Goal: Obtain resource: Obtain resource

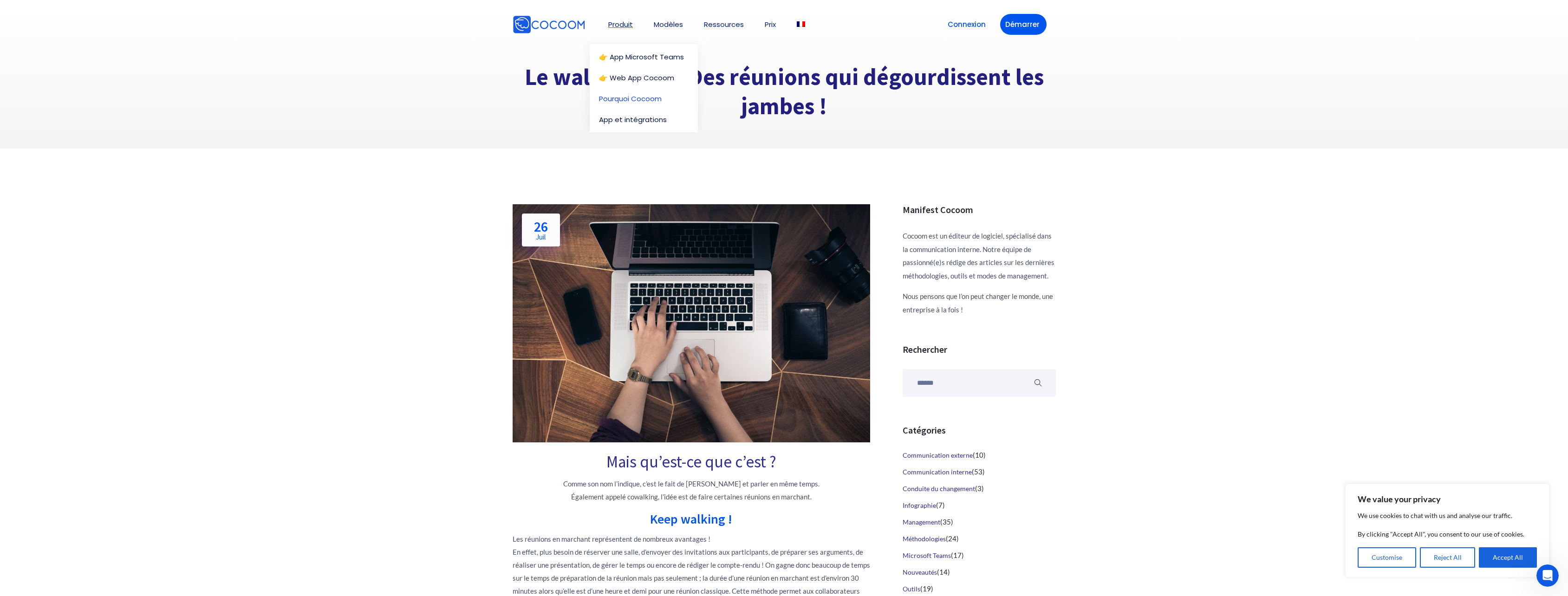
click at [620, 99] on link "Pourquoi Cocoom" at bounding box center [643, 98] width 89 height 7
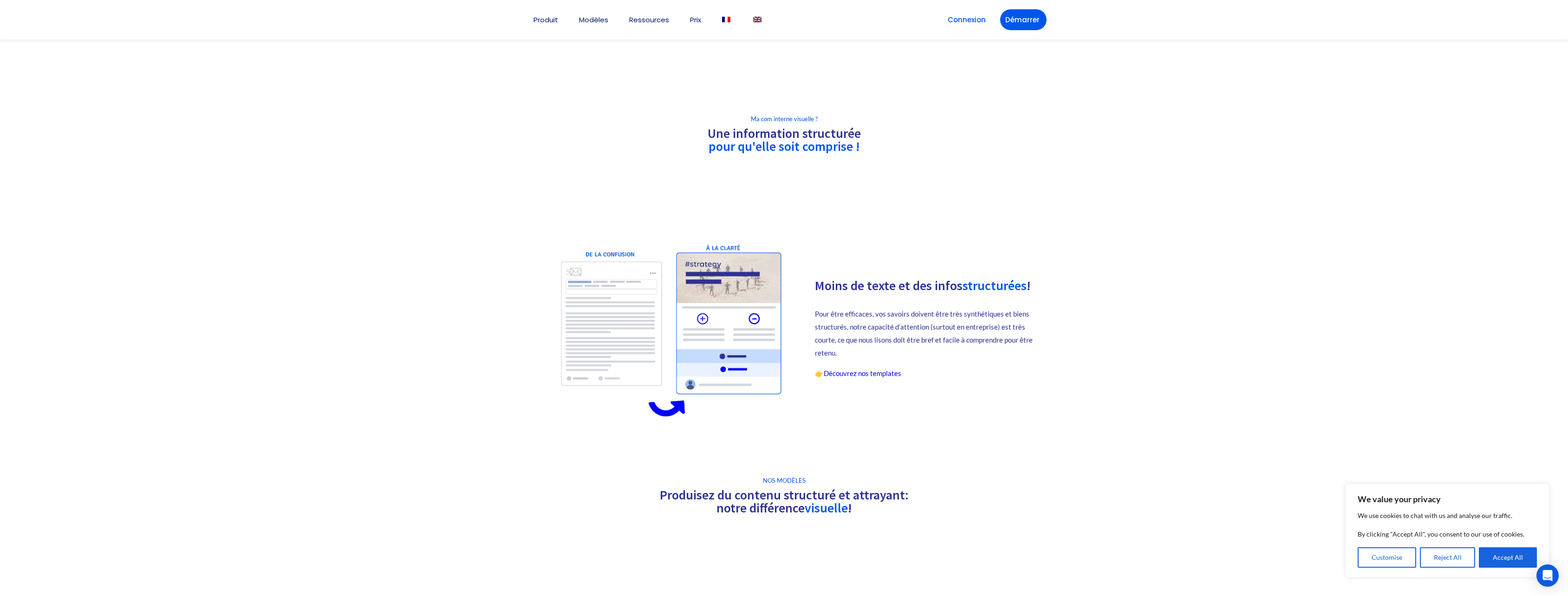
scroll to position [272, 0]
click at [845, 365] on div "👉 Découvrez nos templates" at bounding box center [927, 371] width 225 height 13
click at [845, 371] on link "Découvrez nos templates" at bounding box center [862, 371] width 77 height 9
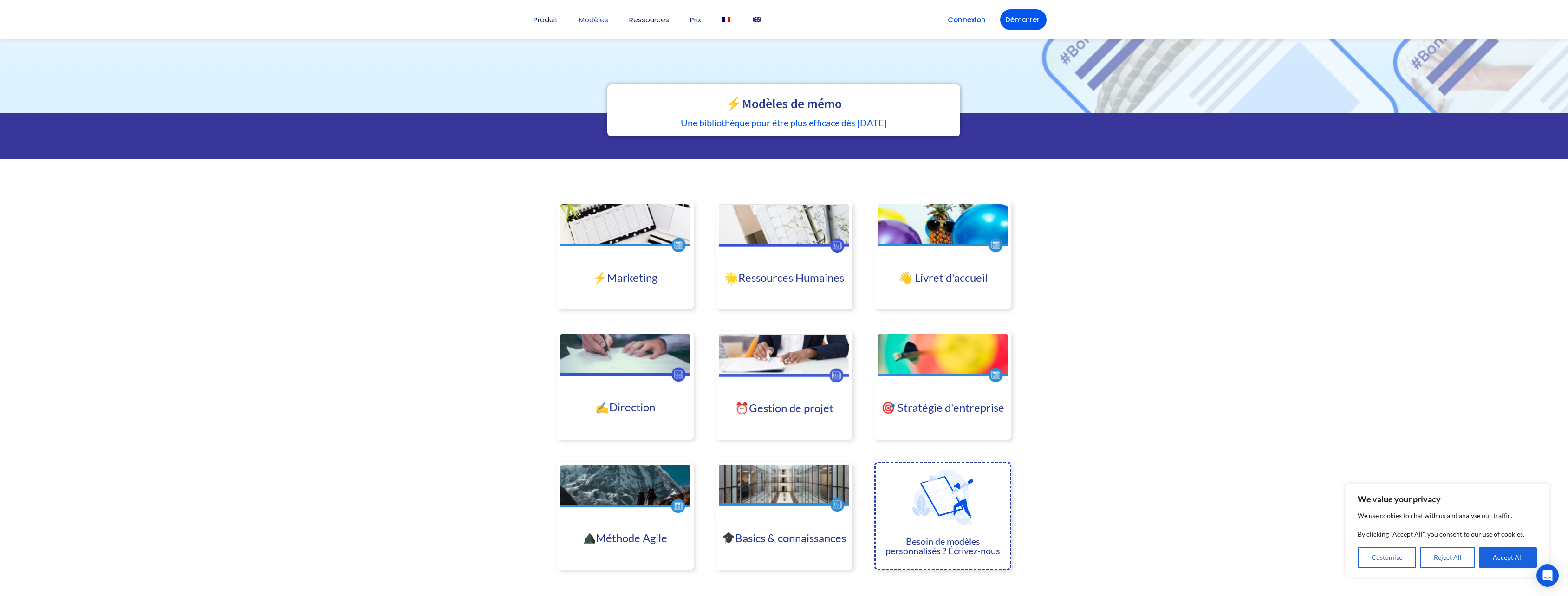
scroll to position [117, 0]
click at [987, 281] on link "👋 Livret d'accueil" at bounding box center [943, 277] width 89 height 13
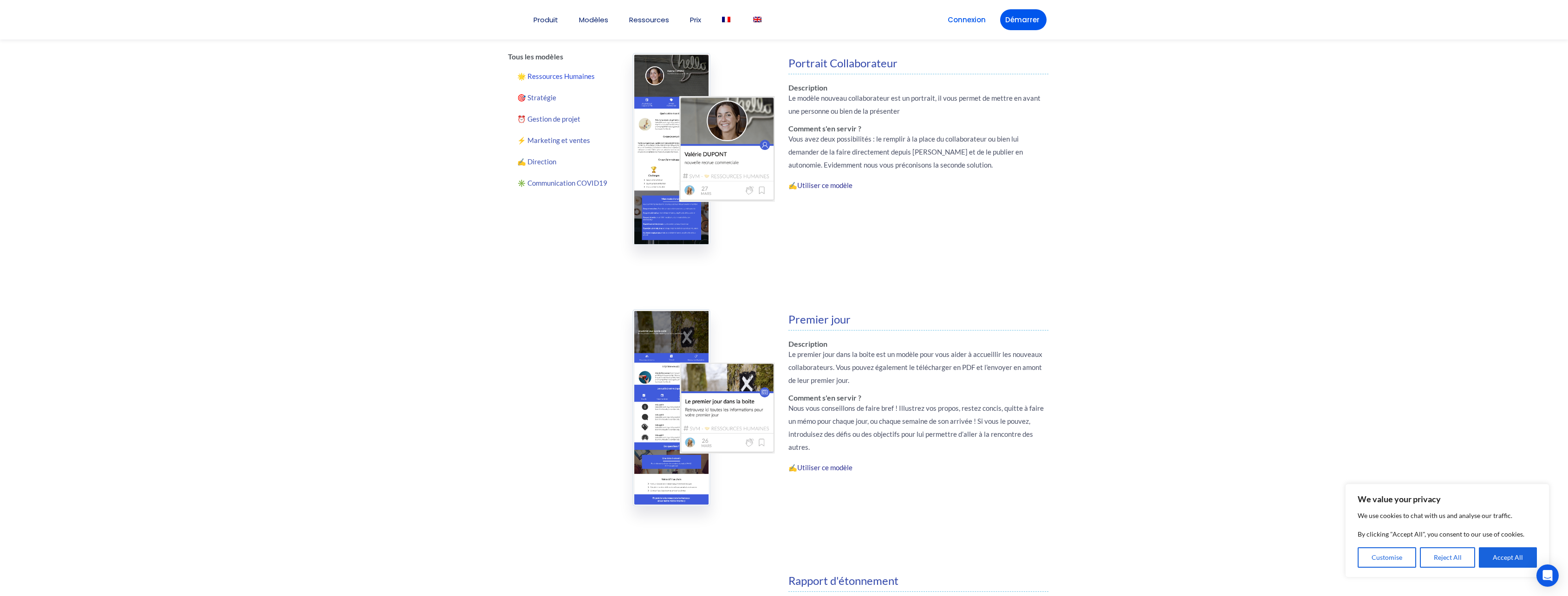
scroll to position [254, 0]
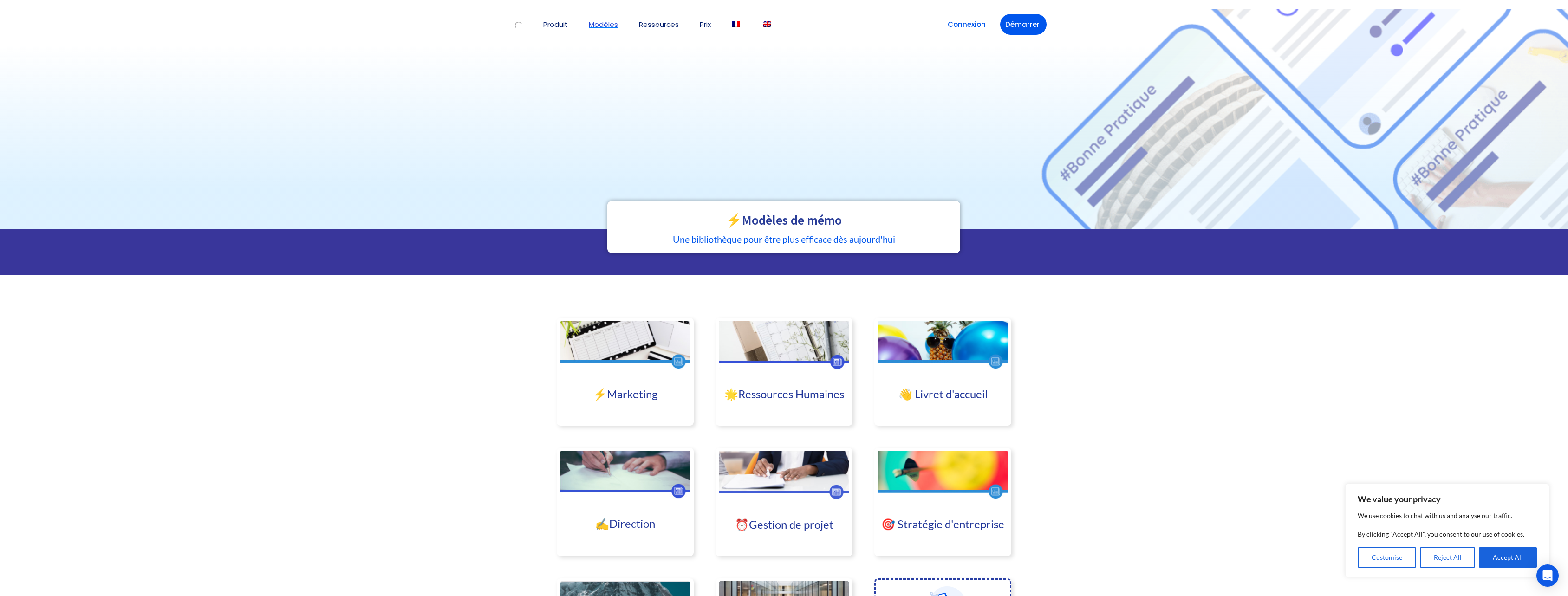
scroll to position [117, 0]
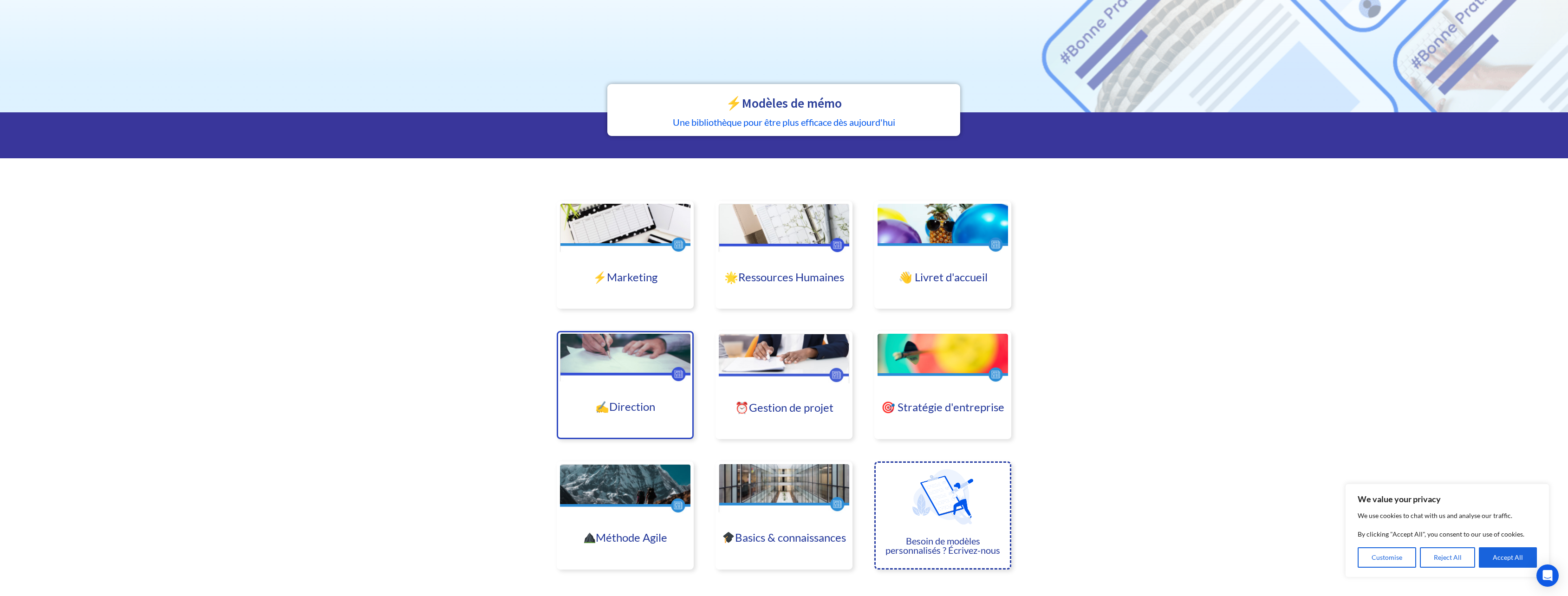
click at [633, 403] on link "✍️Direction" at bounding box center [625, 407] width 60 height 13
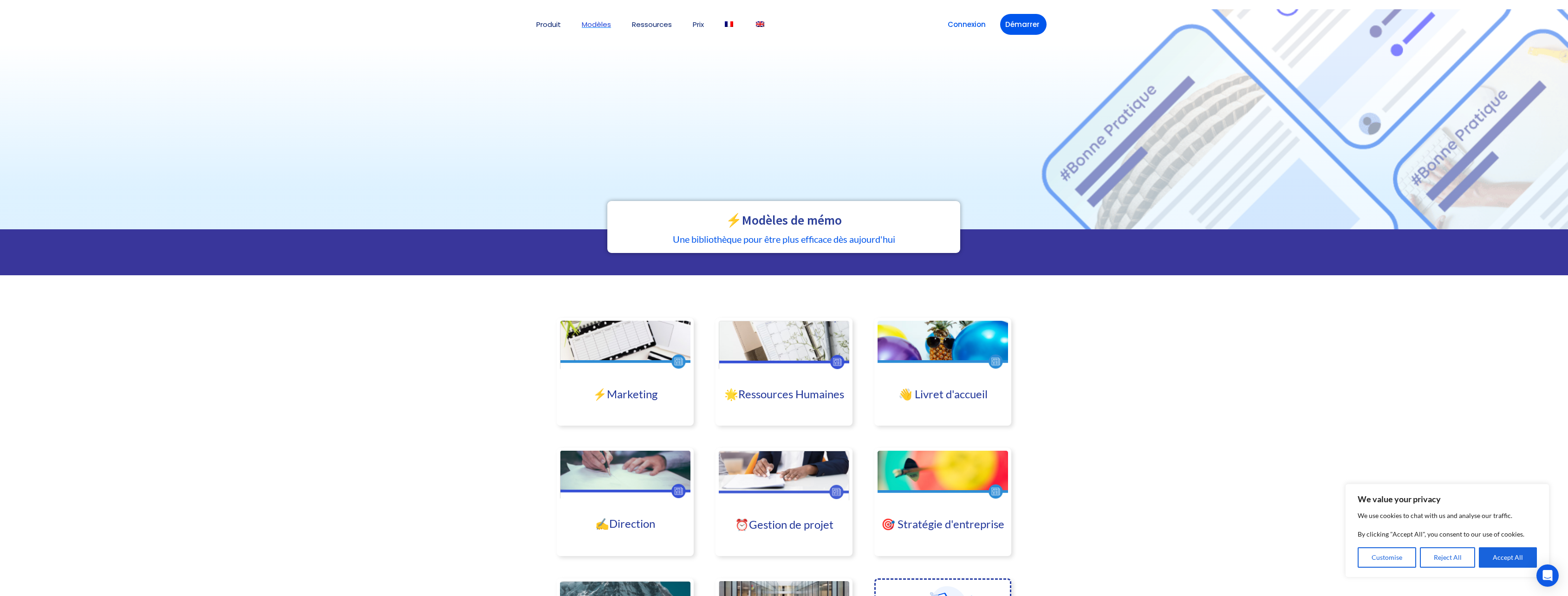
scroll to position [117, 0]
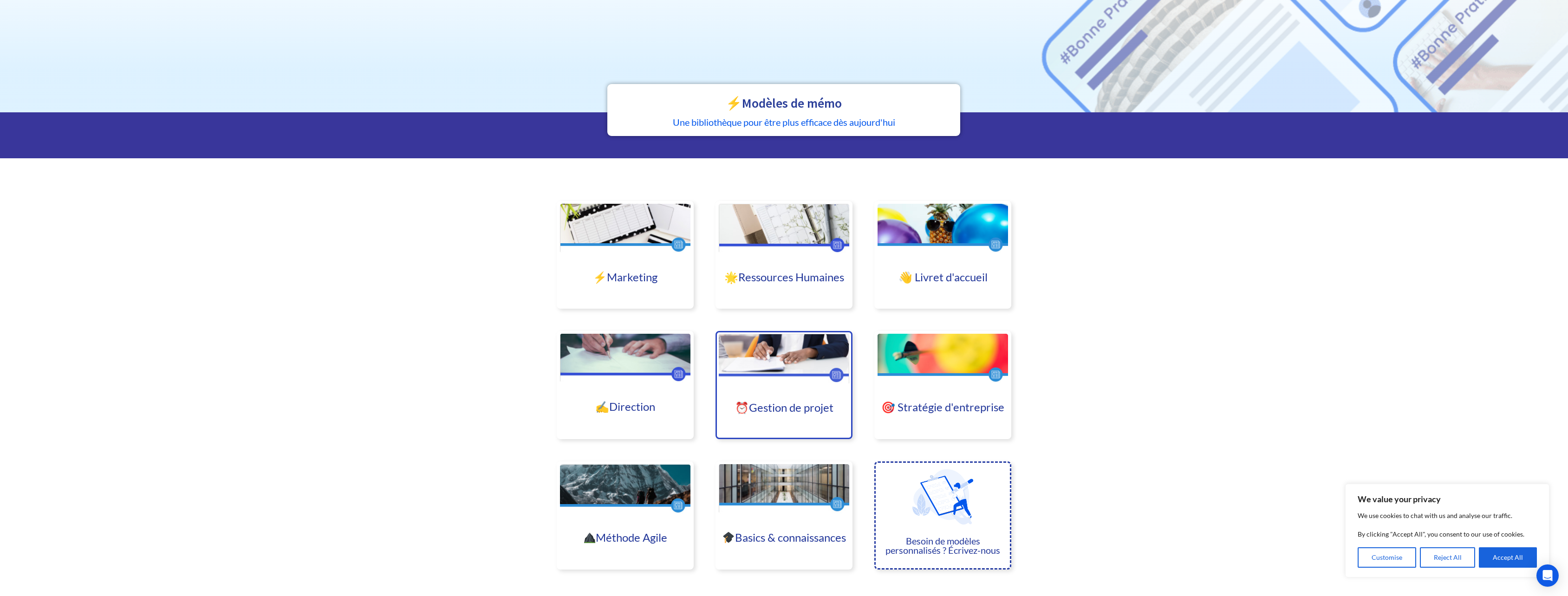
click at [768, 418] on div at bounding box center [784, 425] width 130 height 23
click at [790, 398] on div at bounding box center [784, 393] width 130 height 19
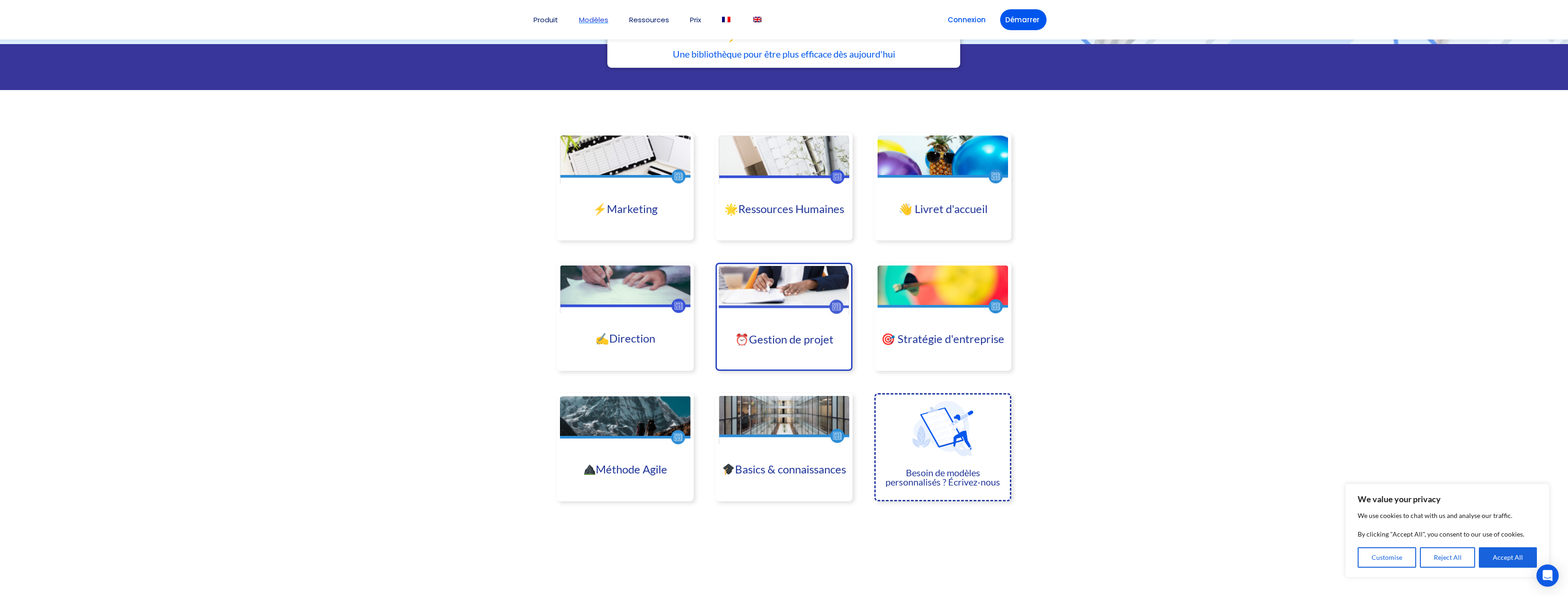
scroll to position [166, 0]
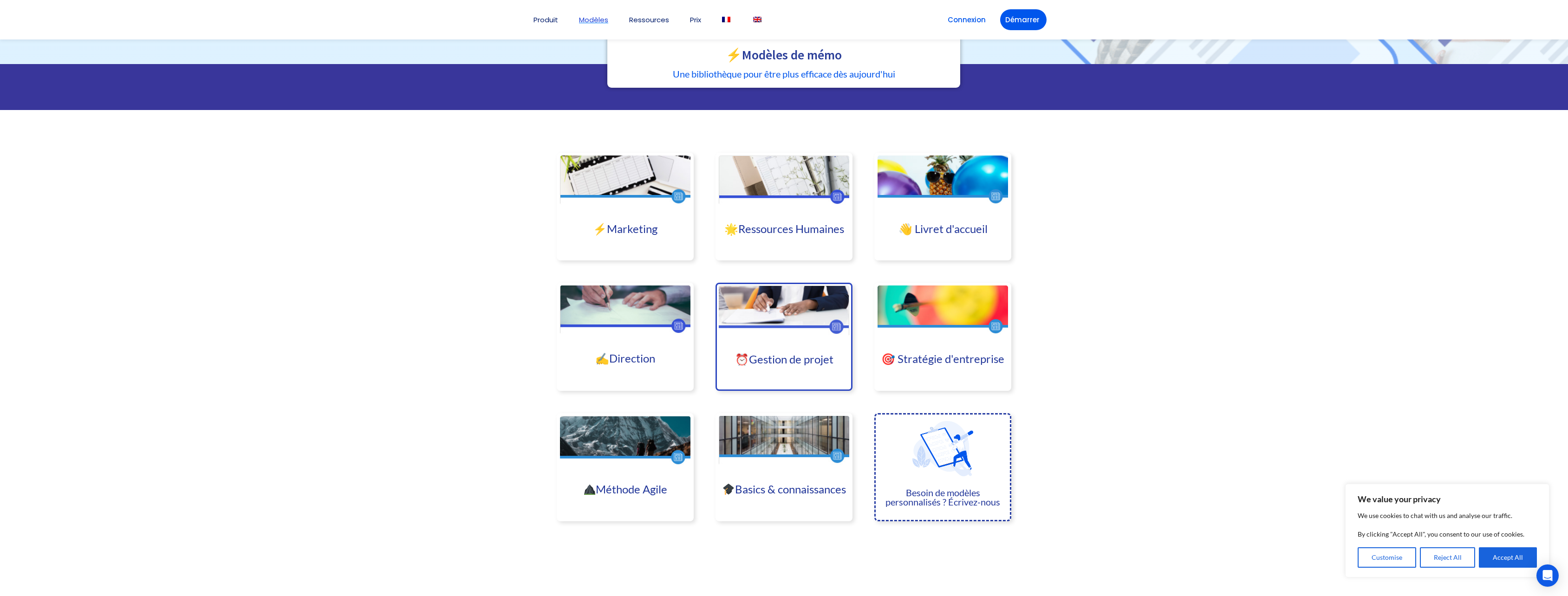
click at [794, 373] on div at bounding box center [784, 377] width 130 height 23
click at [789, 360] on link "⏰Gestion de projet" at bounding box center [785, 359] width 99 height 13
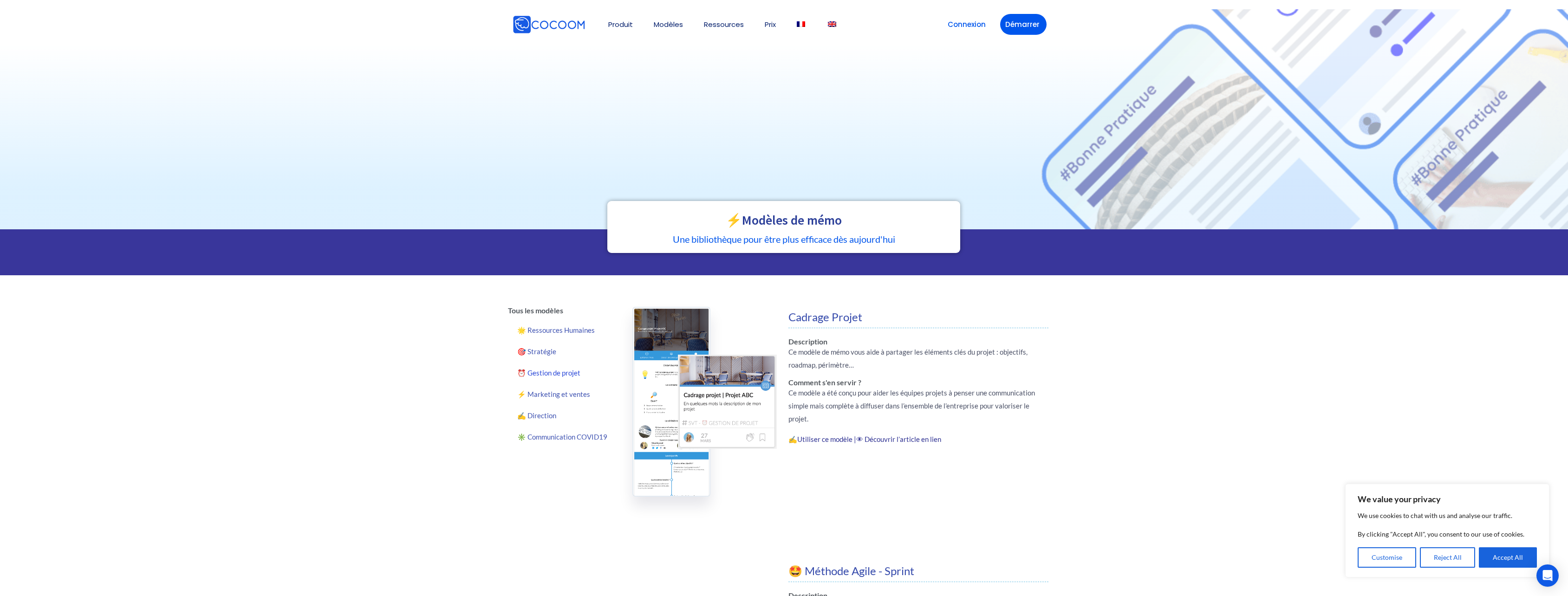
click at [675, 426] on img at bounding box center [671, 402] width 79 height 190
click at [700, 424] on img at bounding box center [727, 402] width 99 height 94
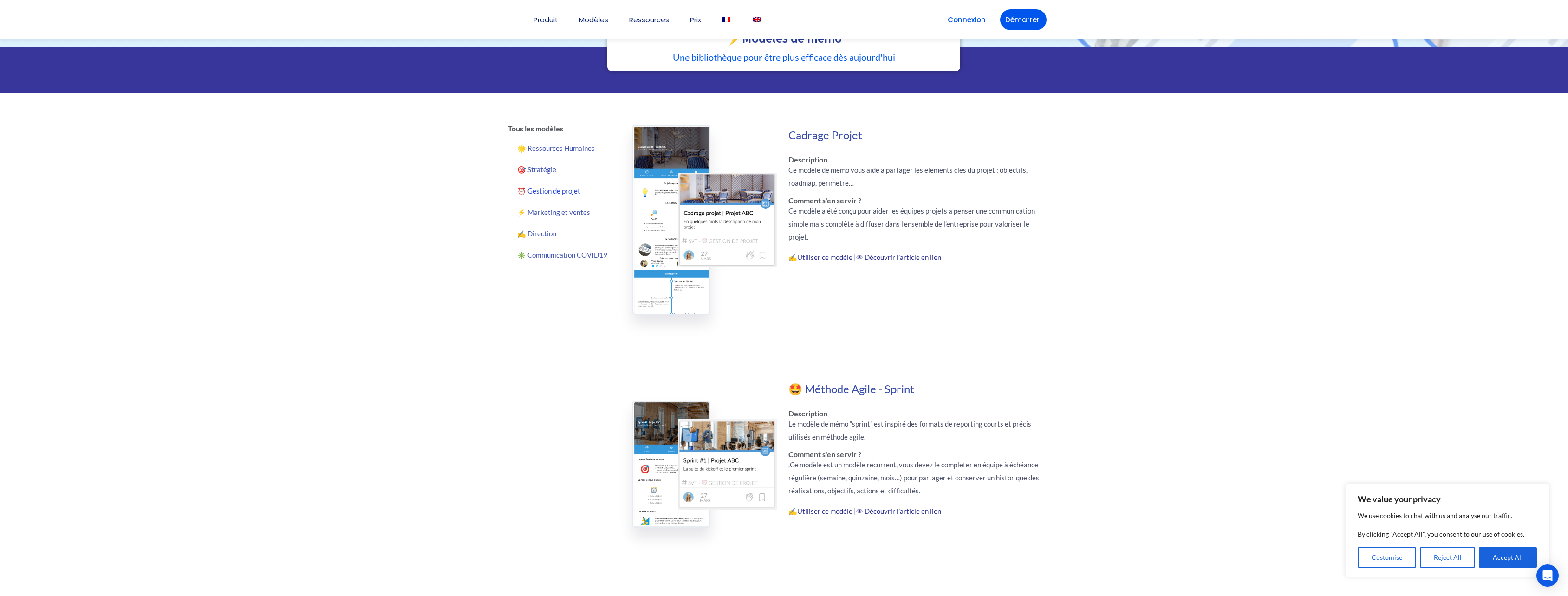
scroll to position [183, 0]
click at [834, 255] on link "Utiliser ce modèle |" at bounding box center [827, 257] width 59 height 9
